Goal: Task Accomplishment & Management: Complete application form

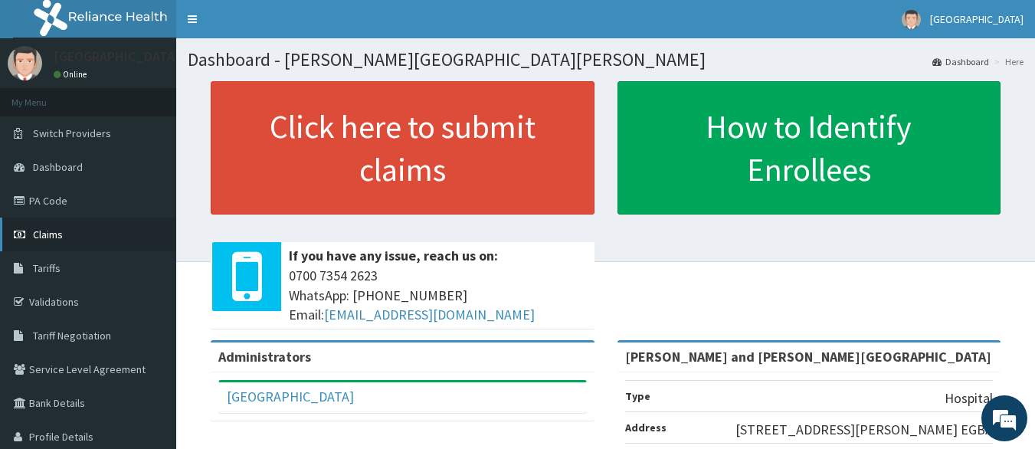
click at [47, 241] on span "Claims" at bounding box center [48, 235] width 30 height 14
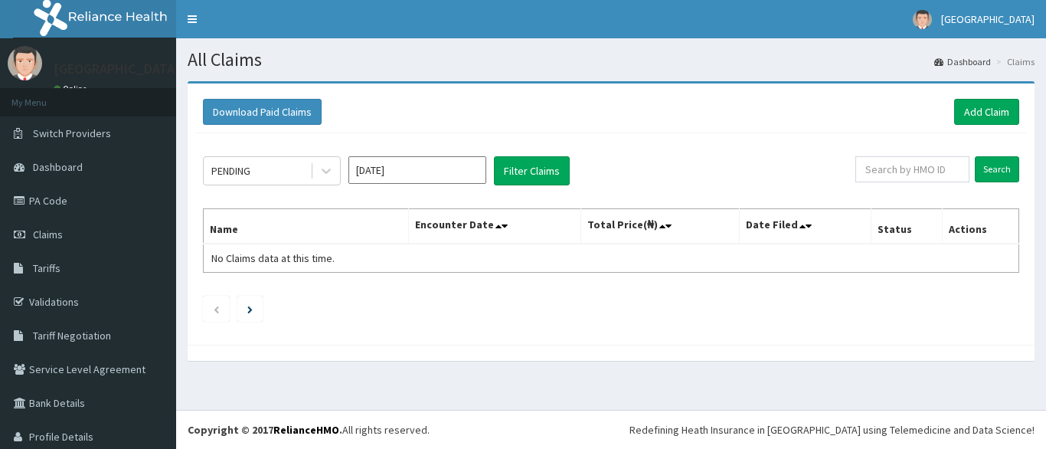
click at [425, 176] on input "Oct 2025" at bounding box center [418, 170] width 138 height 28
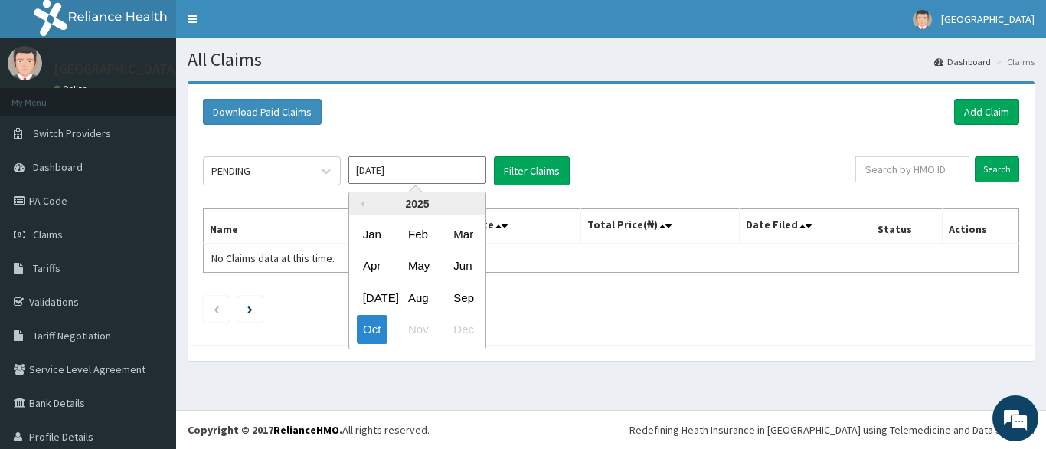
click at [729, 165] on div "PENDING Oct 2025 Previous Year 2025 Jan Feb Mar Apr May Jun Jul Aug Sep Oct Nov…" at bounding box center [529, 170] width 653 height 29
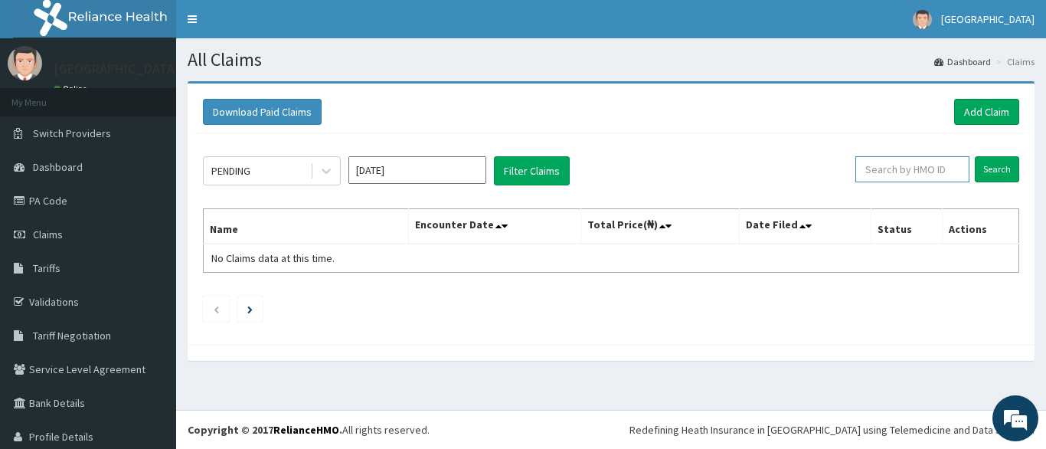
click at [890, 172] on input "text" at bounding box center [913, 169] width 114 height 26
paste input "PAY/10194/C"
type input "PAY/10194/C"
click at [977, 169] on input "Search" at bounding box center [997, 169] width 44 height 26
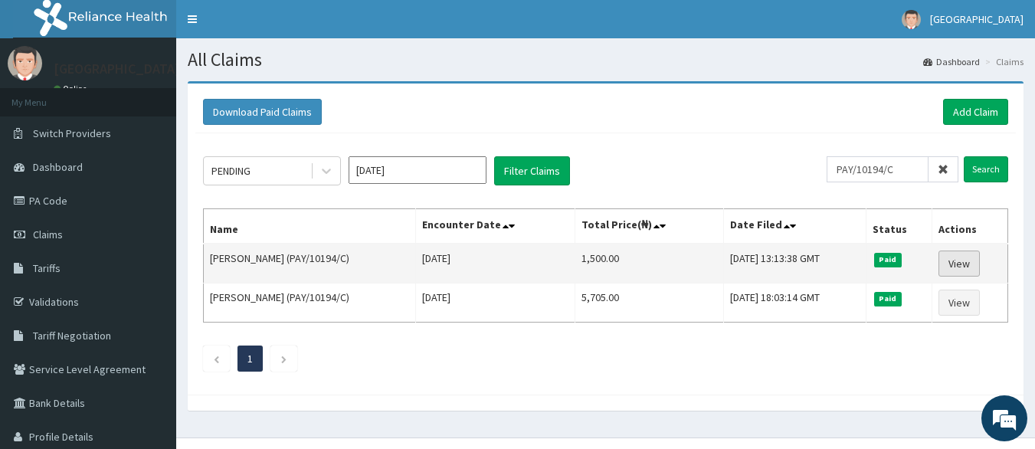
click at [948, 264] on link "View" at bounding box center [958, 264] width 41 height 26
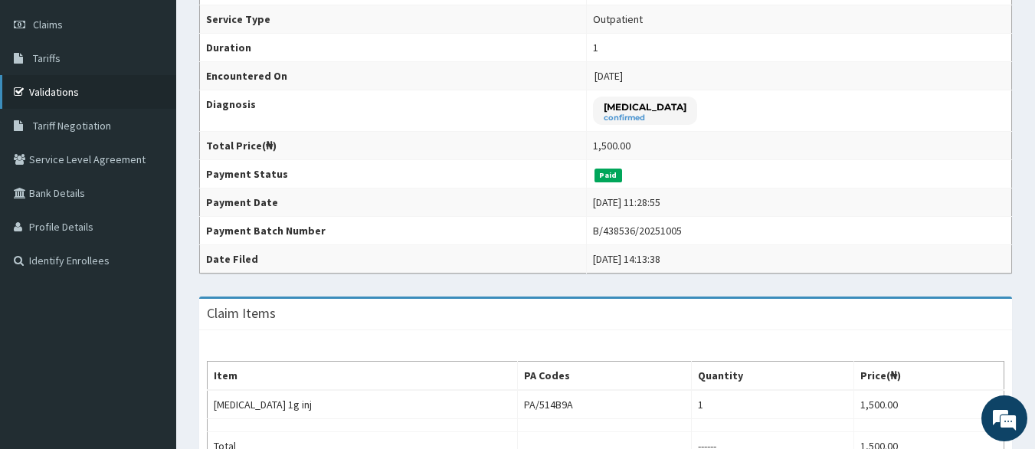
scroll to position [118, 0]
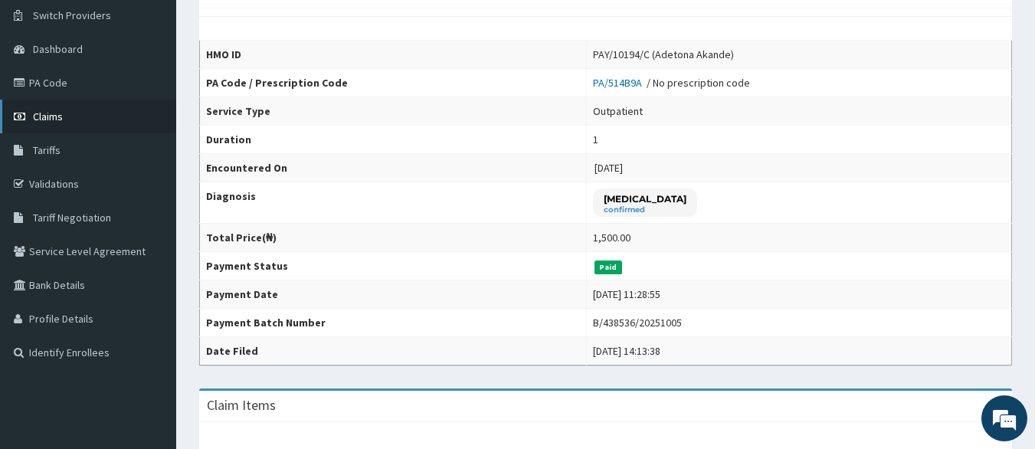
click at [62, 119] on span "Claims" at bounding box center [48, 117] width 30 height 14
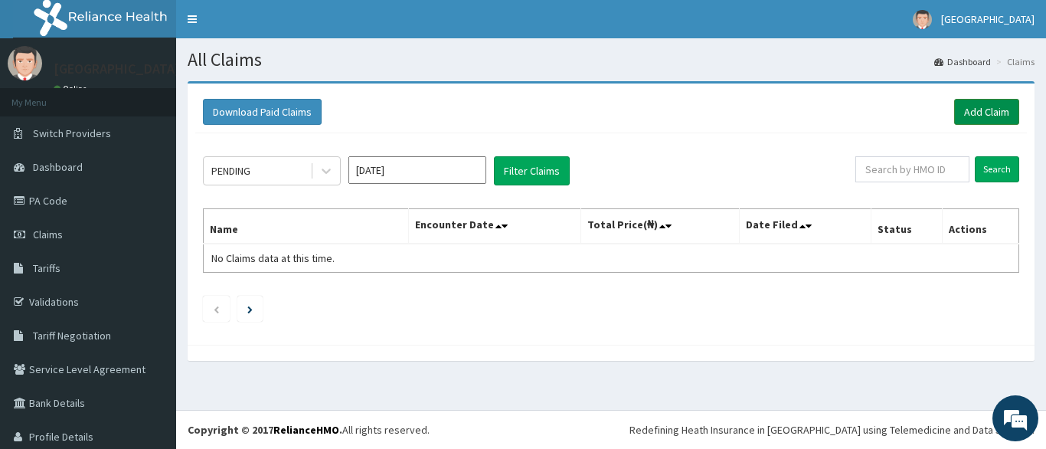
click at [970, 116] on link "Add Claim" at bounding box center [987, 112] width 65 height 26
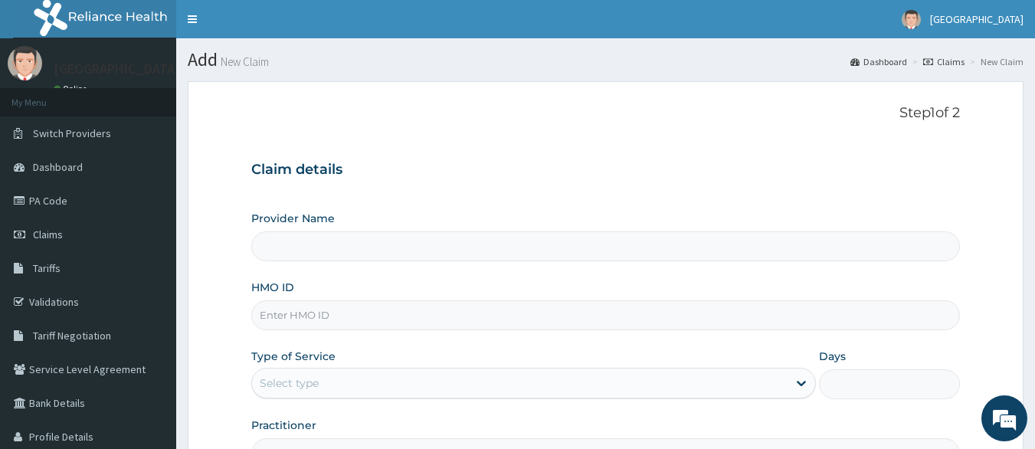
type input "[PERSON_NAME] and [PERSON_NAME][GEOGRAPHIC_DATA]"
click at [293, 306] on input "HMO ID" at bounding box center [605, 315] width 709 height 30
paste input "PAY/10194/C"
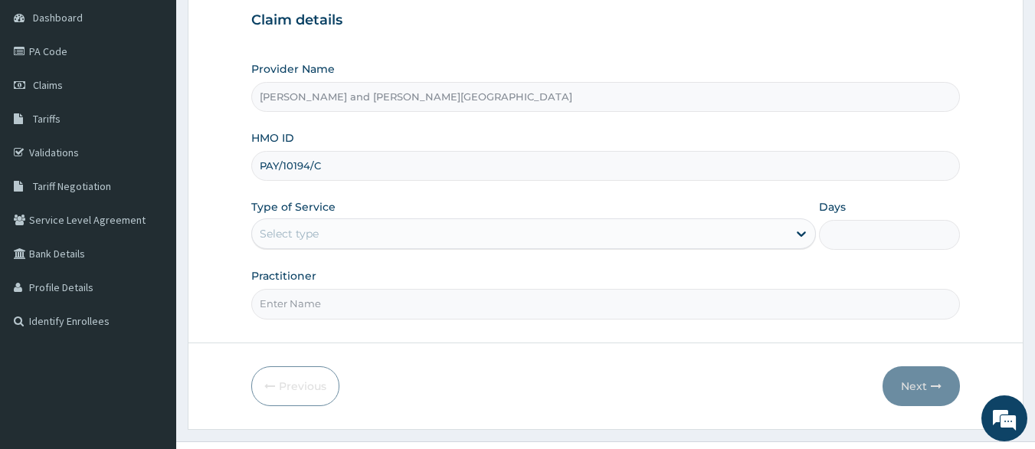
scroll to position [181, 0]
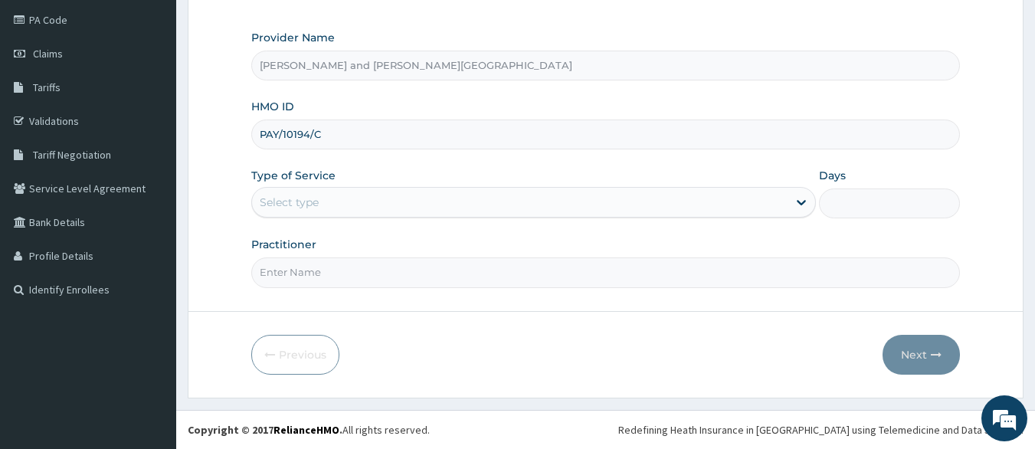
type input "PAY/10194/C"
click at [323, 201] on div "Select type" at bounding box center [519, 202] width 535 height 25
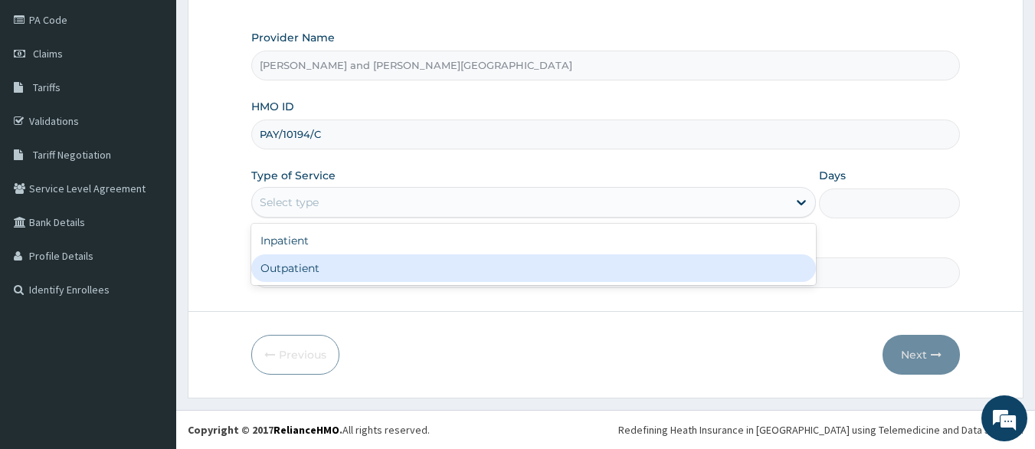
click at [296, 273] on div "Outpatient" at bounding box center [533, 268] width 565 height 28
type input "1"
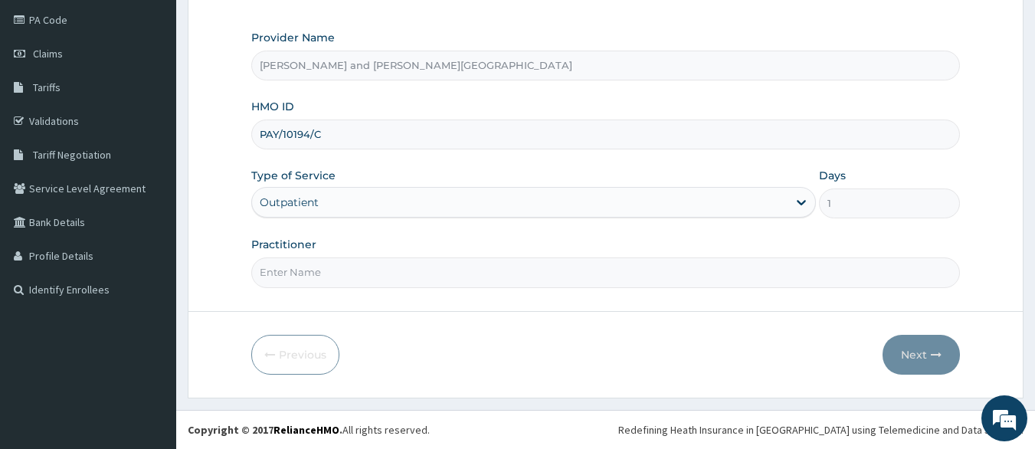
click at [306, 270] on input "Practitioner" at bounding box center [605, 272] width 709 height 30
click at [275, 277] on input "Practitioner" at bounding box center [605, 272] width 709 height 30
paste input "UKAH MMERICHUKWU |"
type input "[PERSON_NAME] MMERICHUKWU |"
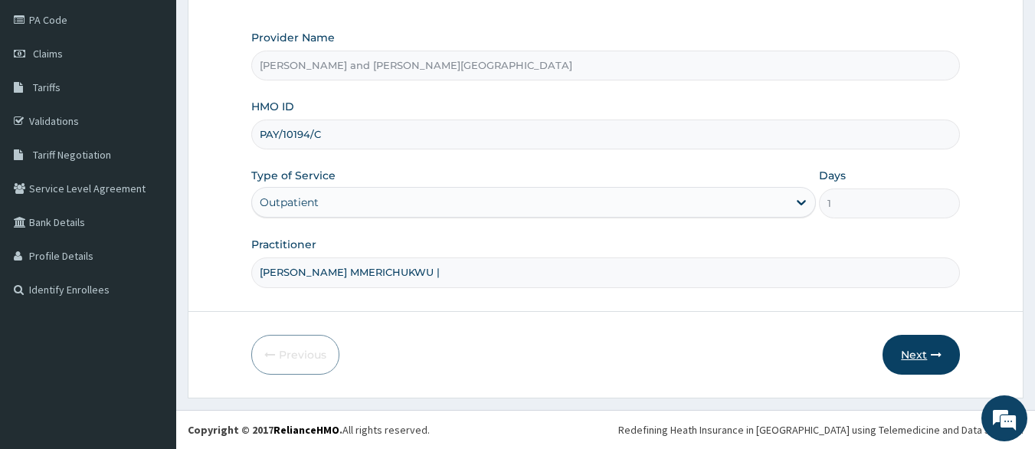
click at [934, 354] on icon "button" at bounding box center [936, 354] width 11 height 11
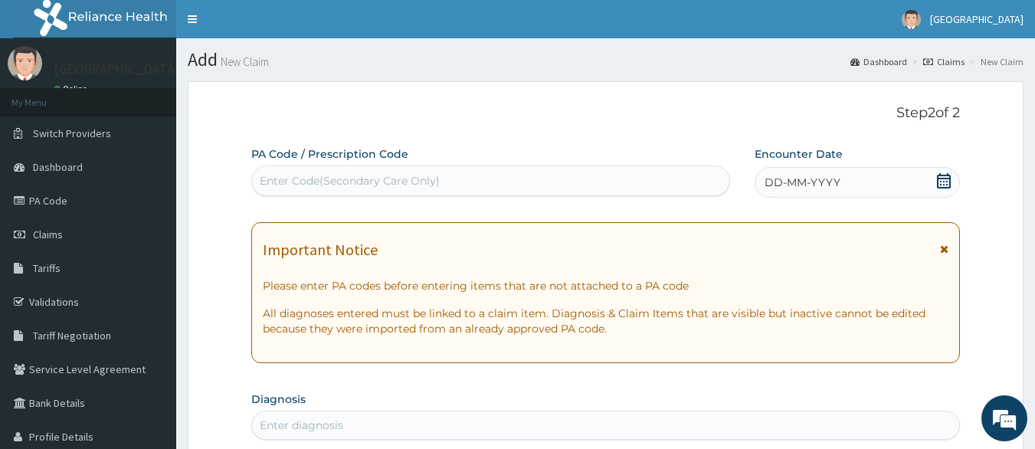
click at [939, 182] on icon at bounding box center [943, 180] width 15 height 15
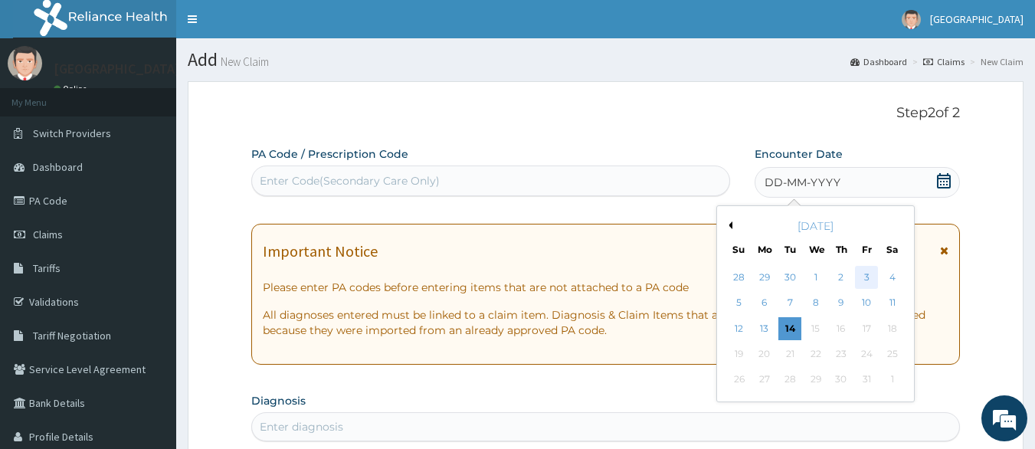
click at [863, 280] on div "3" at bounding box center [866, 277] width 23 height 23
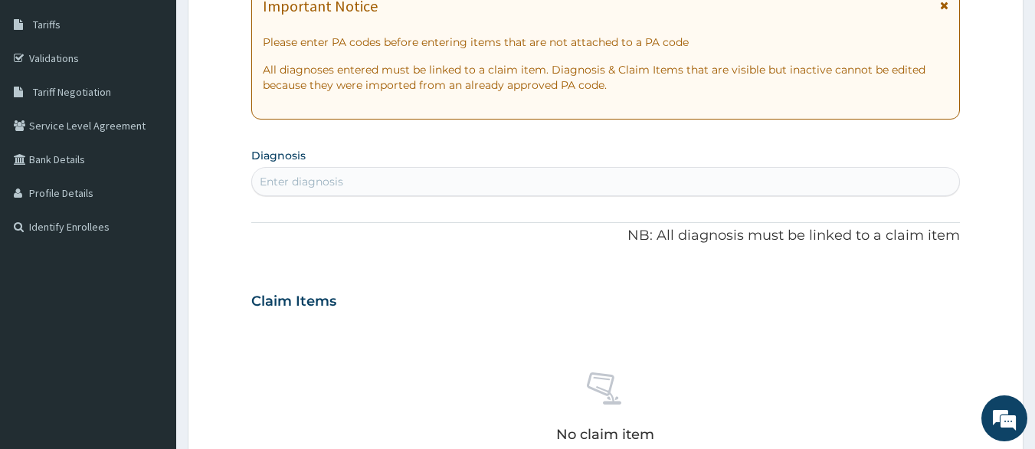
scroll to position [276, 0]
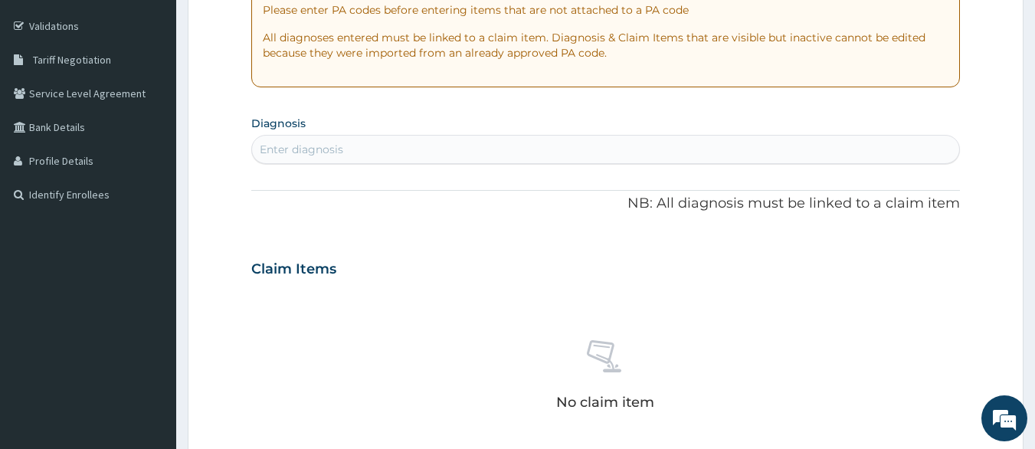
click at [315, 153] on div "Enter diagnosis" at bounding box center [302, 149] width 84 height 15
type input "A"
type input "a"
type input "s"
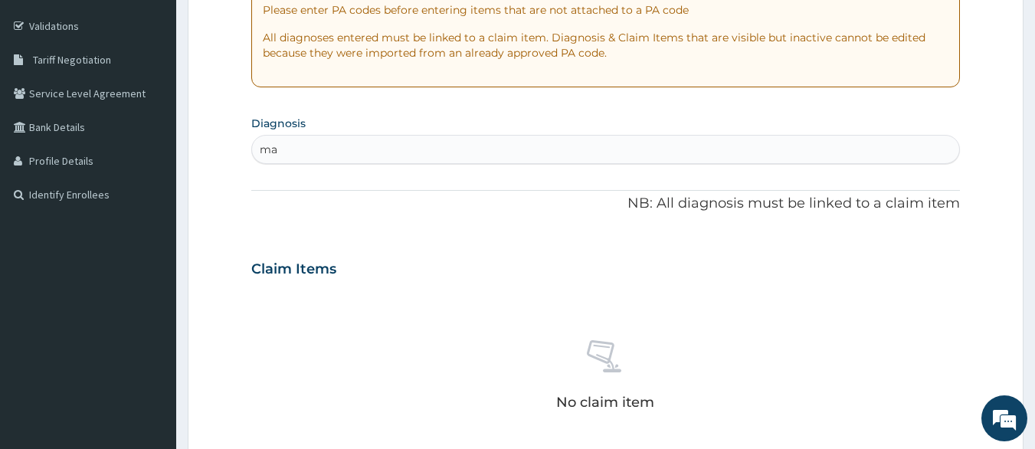
type input "m"
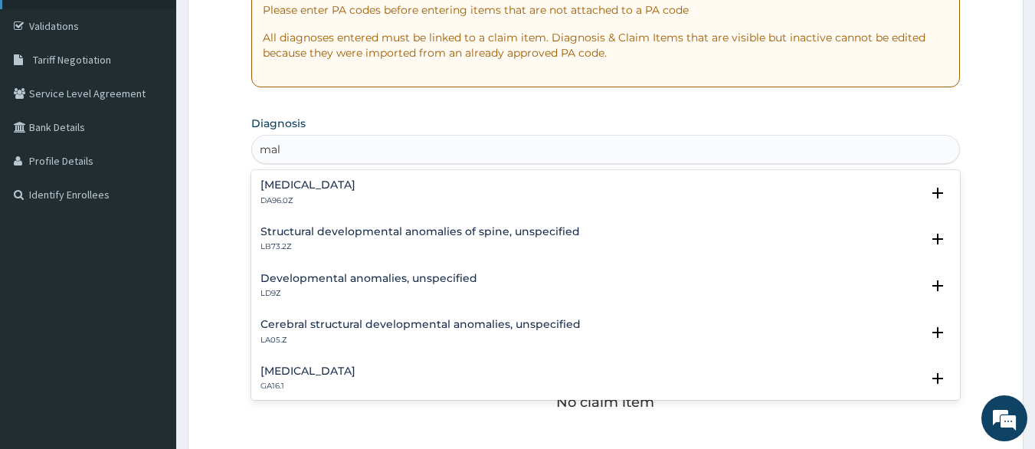
type input "mal"
